Goal: Check status: Check status

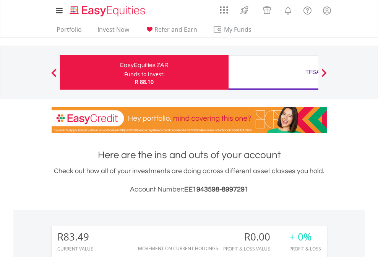
scroll to position [73, 120]
click at [124, 72] on div "Funds to invest:" at bounding box center [144, 74] width 41 height 8
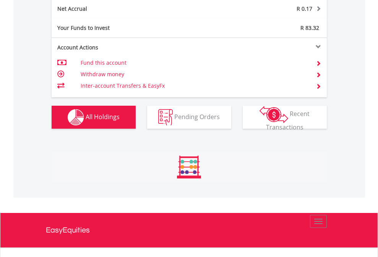
scroll to position [775, 0]
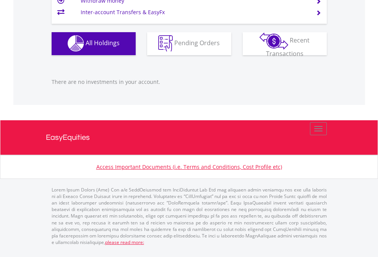
scroll to position [73, 120]
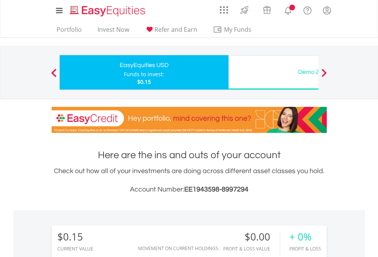
scroll to position [73, 120]
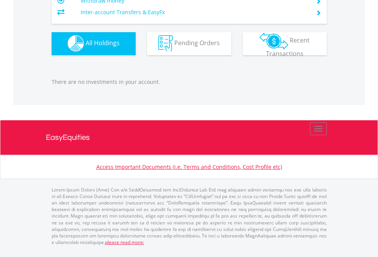
scroll to position [758, 0]
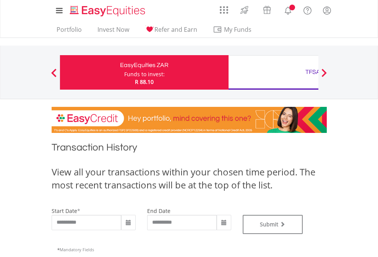
type input "**********"
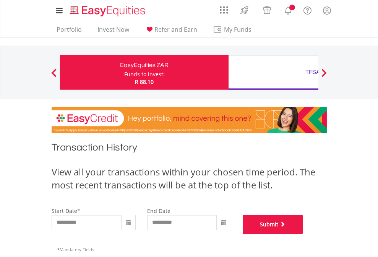
click at [303, 234] on button "Submit" at bounding box center [273, 224] width 60 height 19
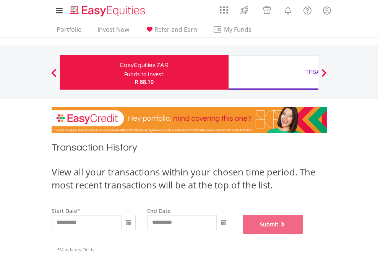
scroll to position [310, 0]
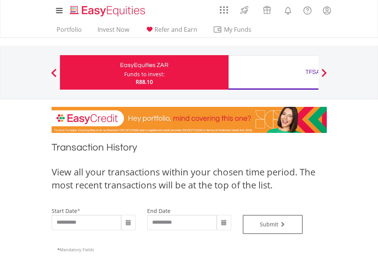
click at [274, 72] on div "TFSA" at bounding box center [313, 72] width 160 height 11
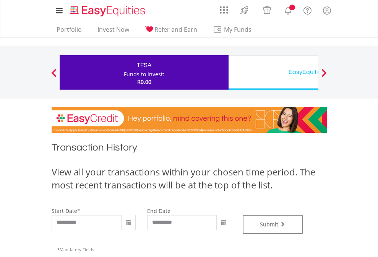
type input "**********"
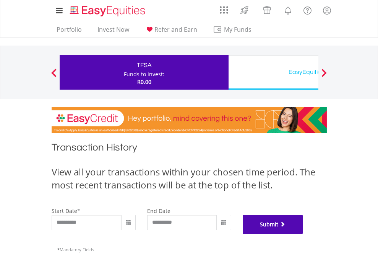
click at [303, 234] on button "Submit" at bounding box center [273, 224] width 60 height 19
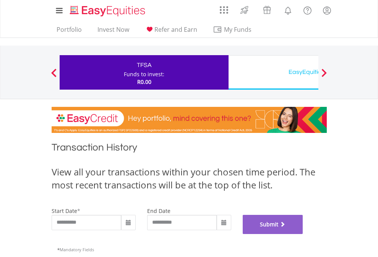
scroll to position [310, 0]
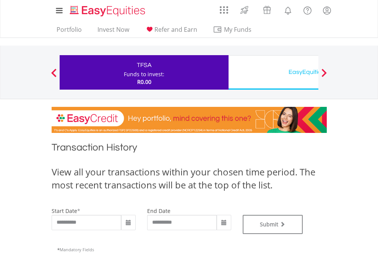
click at [274, 72] on div "EasyEquities USD" at bounding box center [313, 72] width 160 height 11
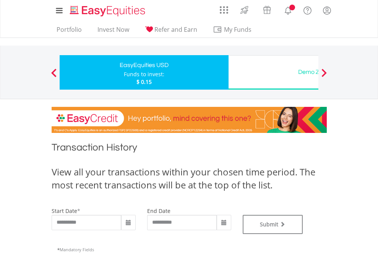
type input "**********"
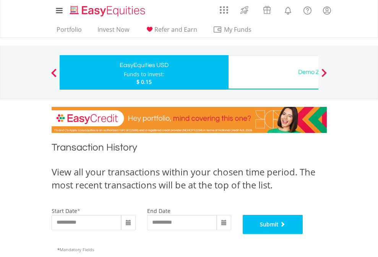
click at [303, 234] on button "Submit" at bounding box center [273, 224] width 60 height 19
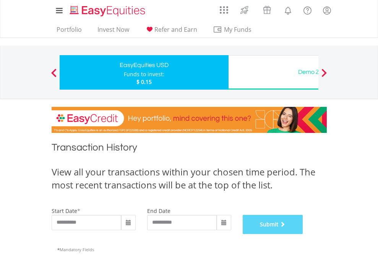
scroll to position [310, 0]
